Goal: Find specific page/section: Find specific page/section

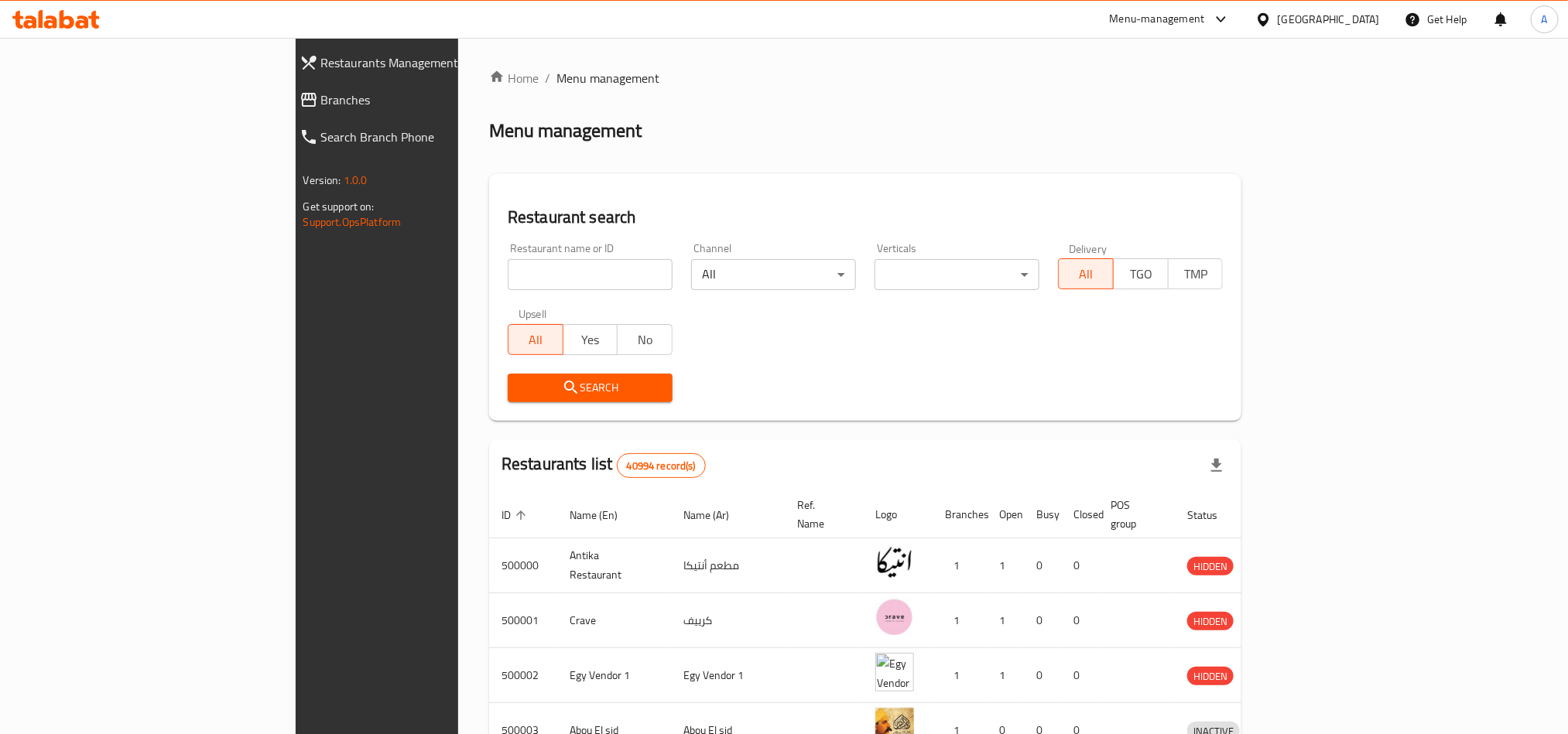
click at [508, 267] on input "search" at bounding box center [590, 274] width 165 height 31
paste input "665559"
type input "665559"
click at [508, 397] on button "Search" at bounding box center [590, 388] width 165 height 29
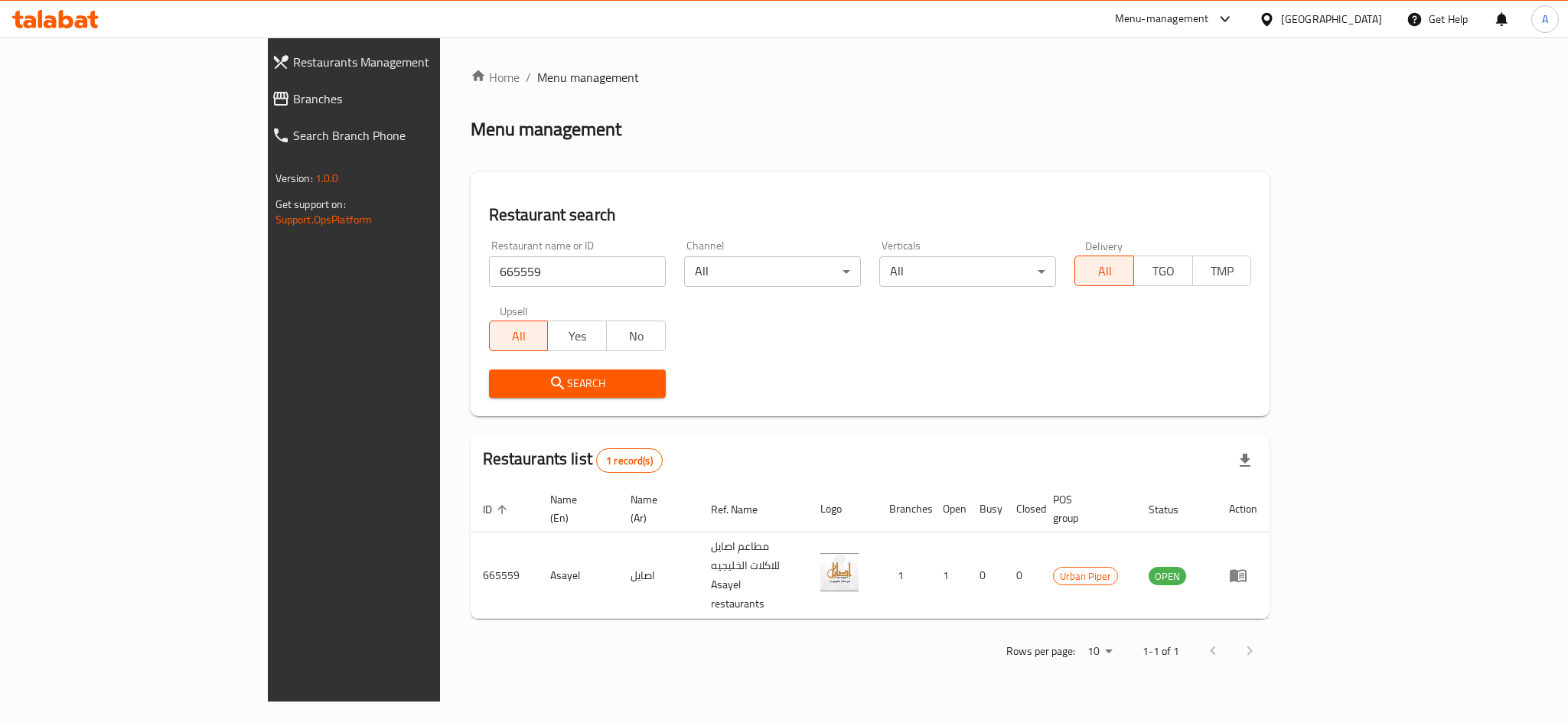
click at [1357, 25] on div "[GEOGRAPHIC_DATA]" at bounding box center [1331, 19] width 101 height 17
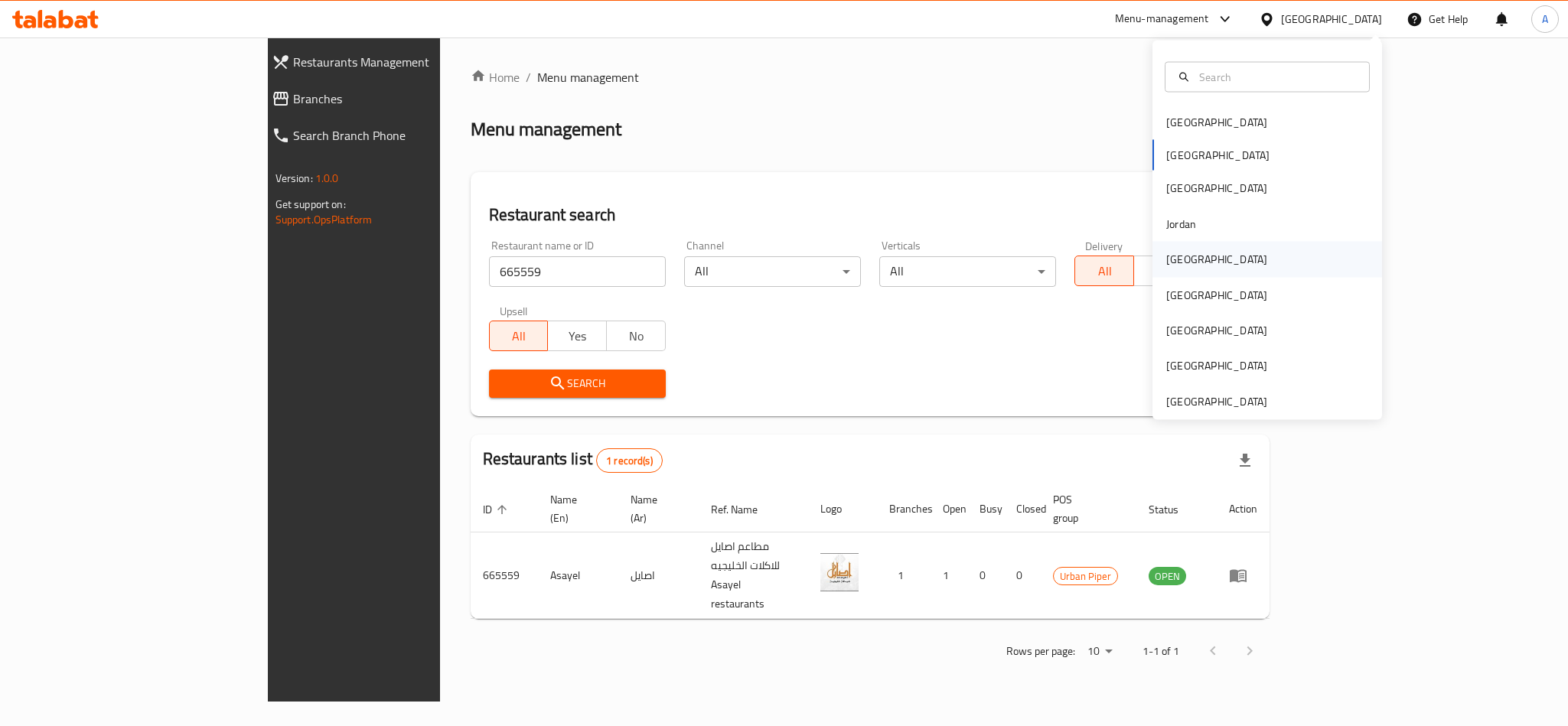
click at [1185, 258] on div "[GEOGRAPHIC_DATA]" at bounding box center [1216, 259] width 125 height 36
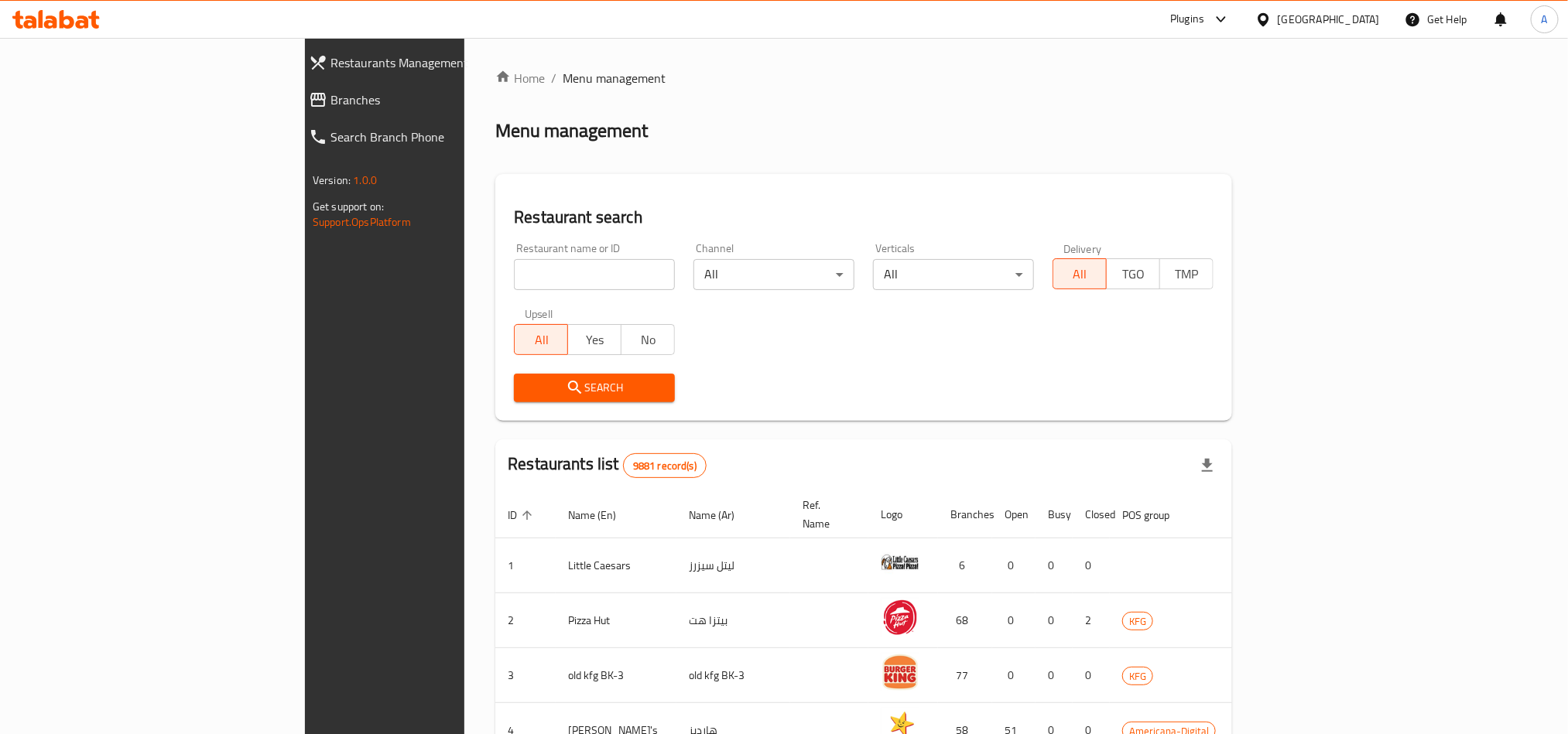
click at [514, 271] on input "search" at bounding box center [594, 274] width 161 height 31
type input "naif"
click button "Search" at bounding box center [594, 388] width 161 height 29
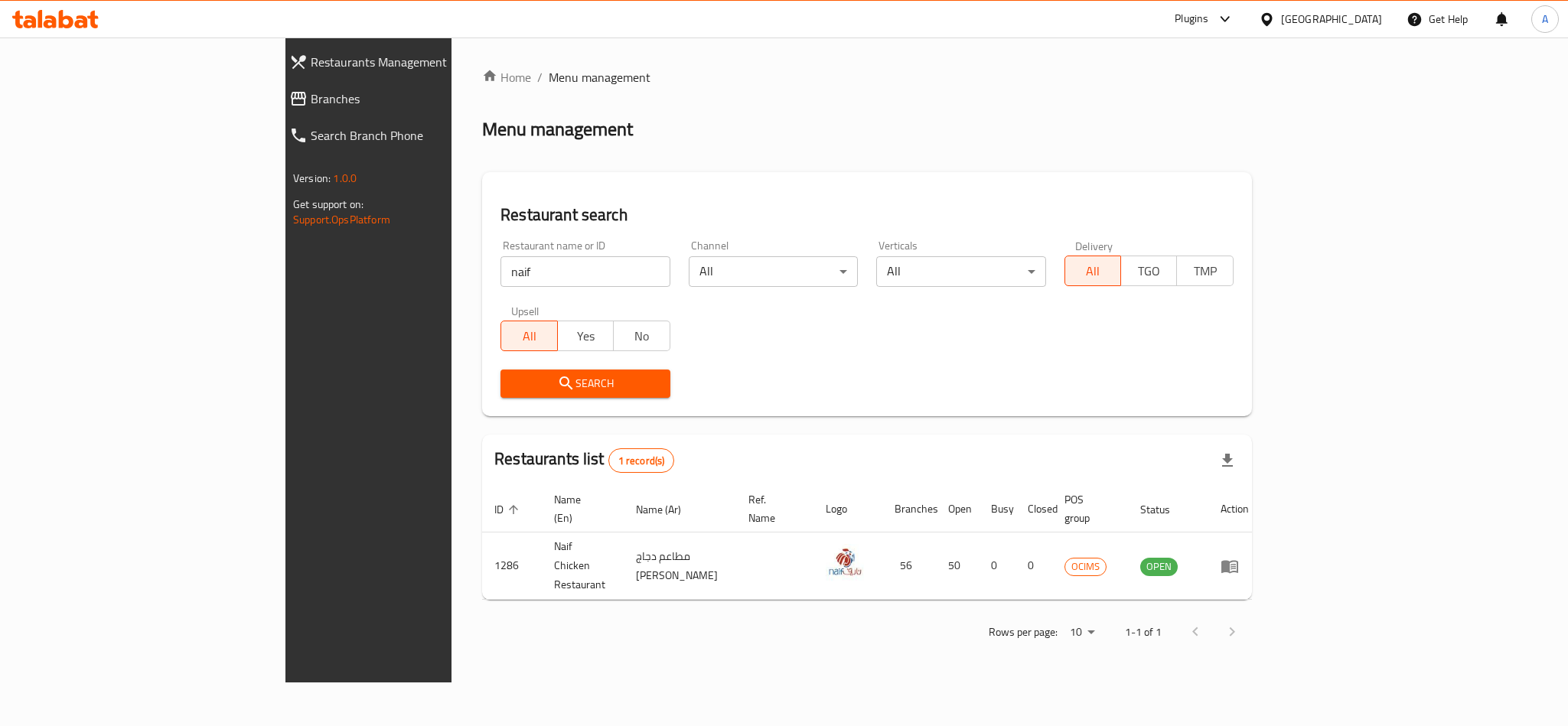
click at [1281, 23] on div at bounding box center [1270, 19] width 22 height 17
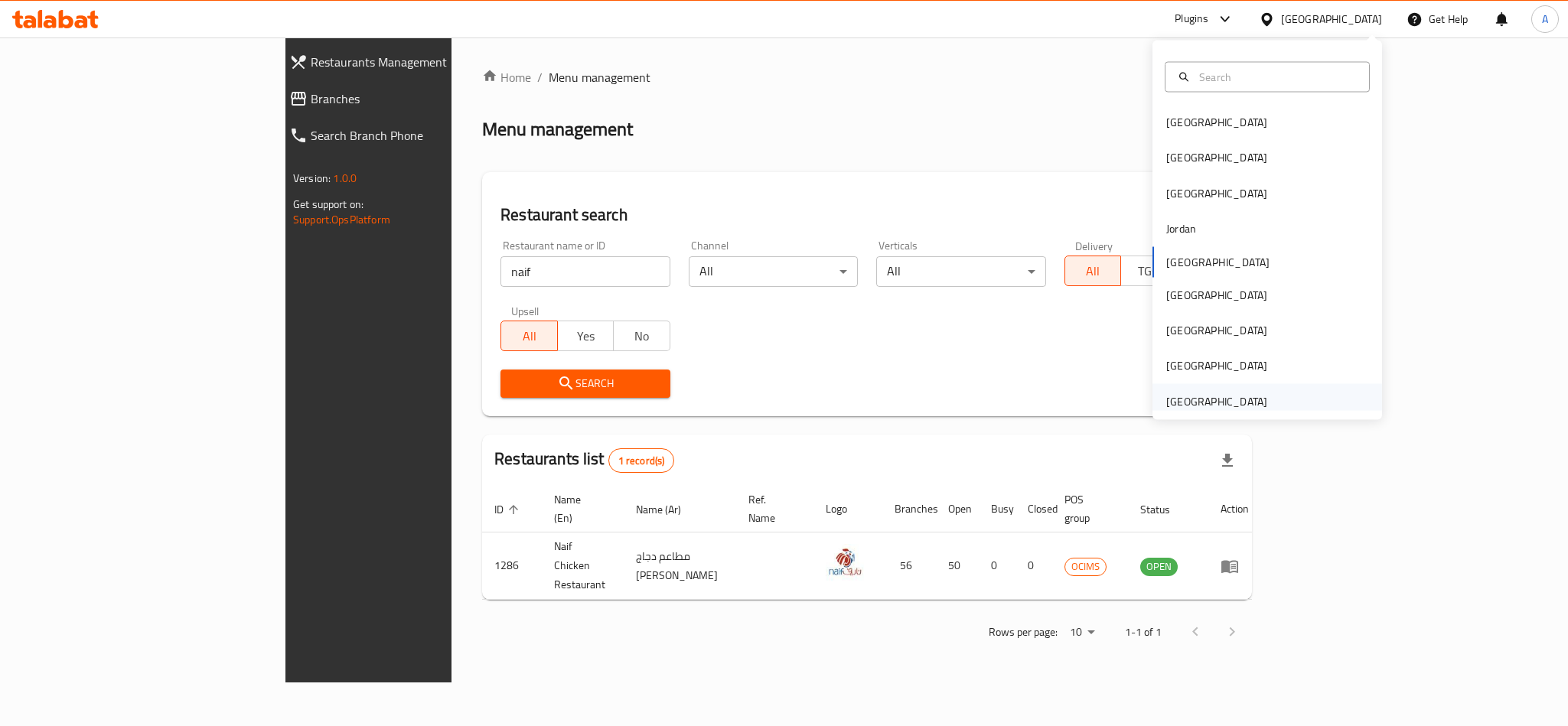
click at [1197, 399] on div "[GEOGRAPHIC_DATA]" at bounding box center [1217, 401] width 101 height 17
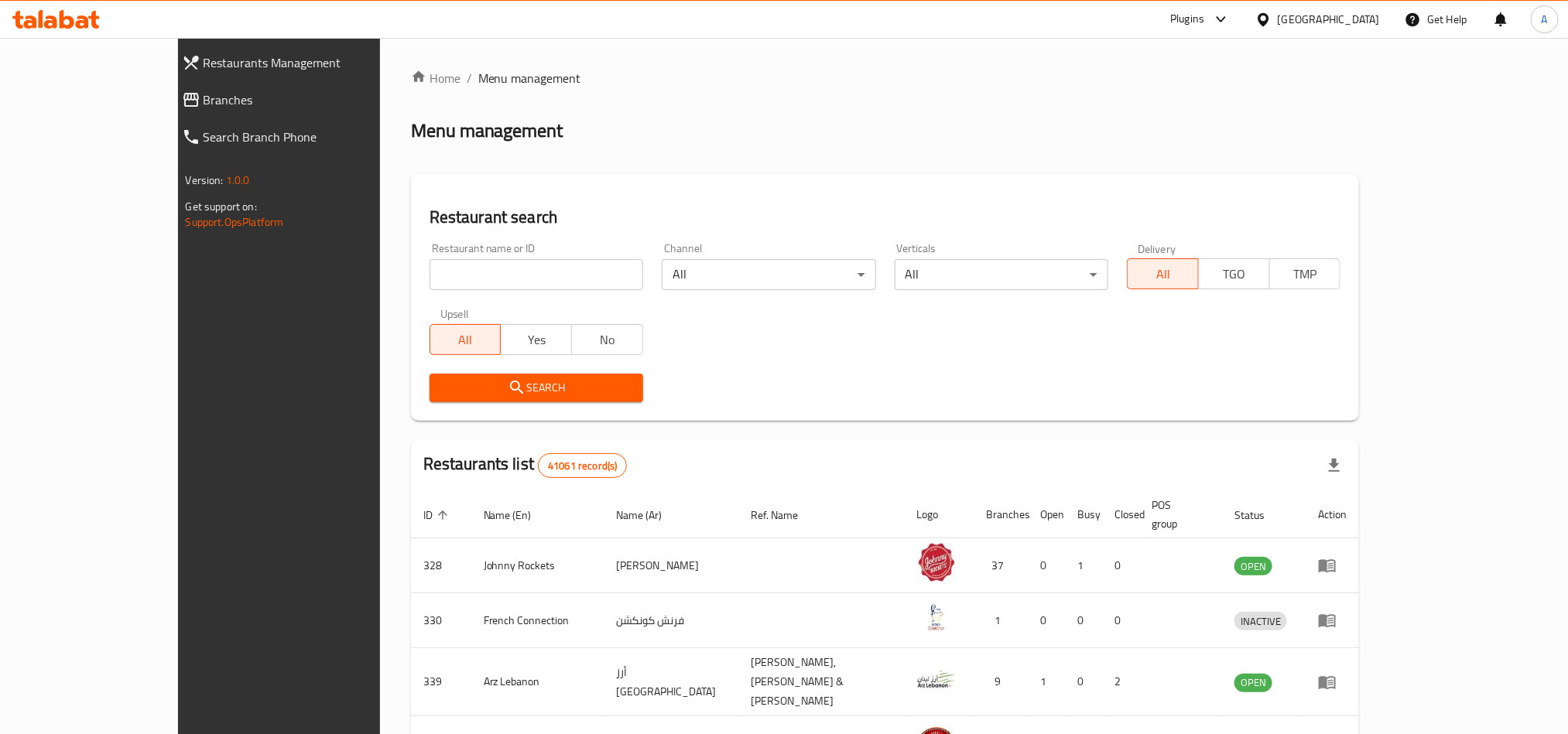
click at [429, 269] on input "search" at bounding box center [536, 274] width 214 height 31
paste input "620029"
type input "620029"
click at [429, 373] on button "Search" at bounding box center [536, 388] width 214 height 29
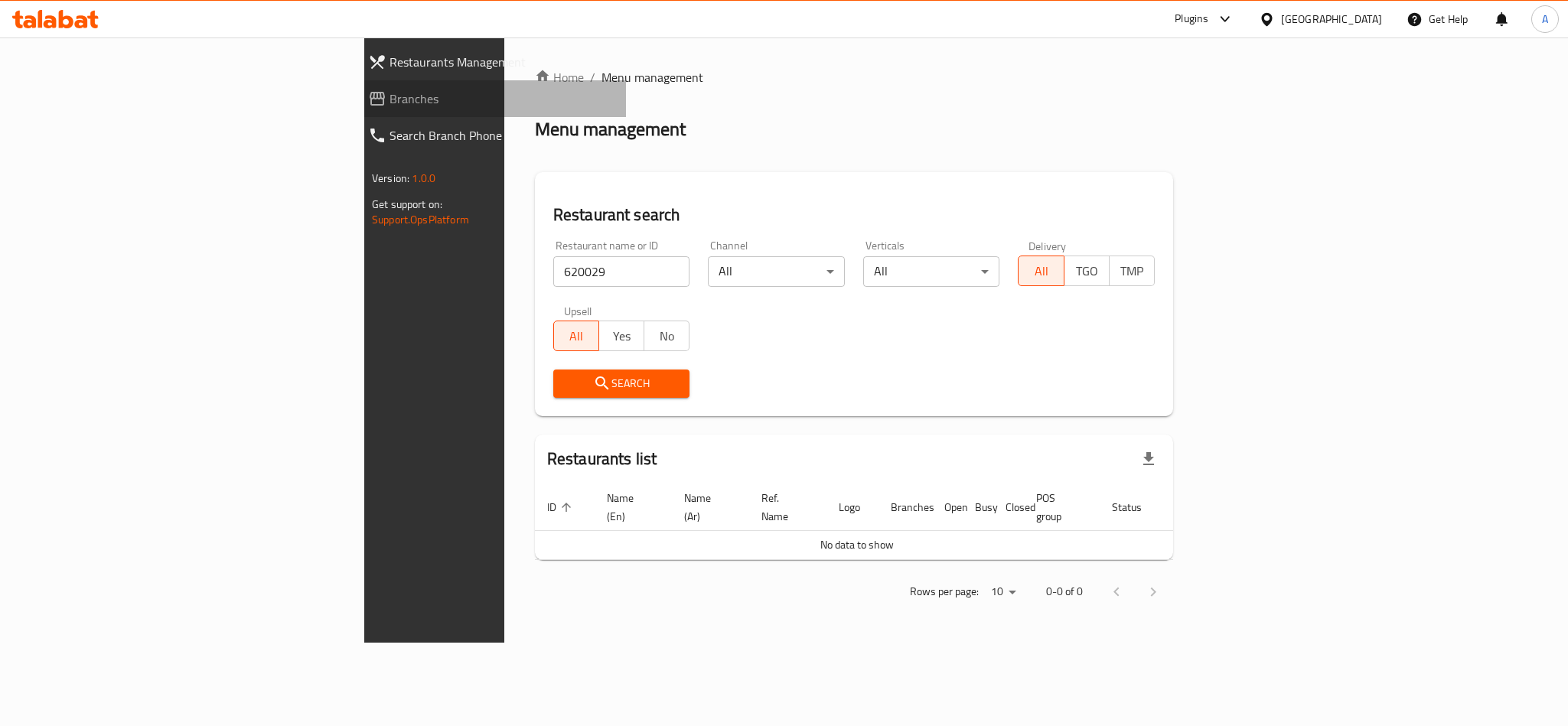
click at [390, 103] on span "Branches" at bounding box center [502, 98] width 224 height 18
